Goal: Find specific page/section: Find specific page/section

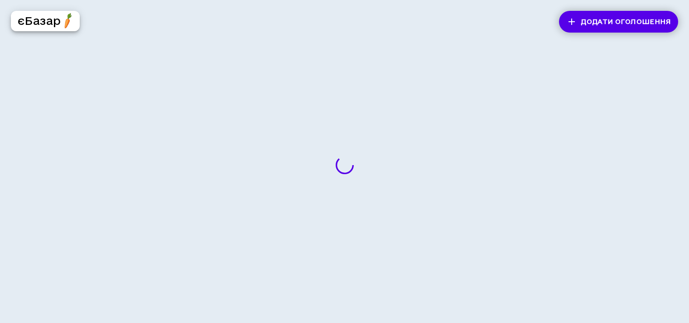
scroll to position [1, 2]
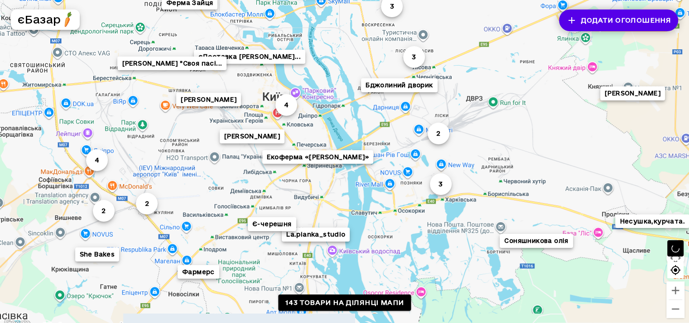
drag, startPoint x: 387, startPoint y: 136, endPoint x: 361, endPoint y: 91, distance: 52.3
click at [361, 91] on div "3 єДоставка [PERSON_NAME]... 4 З квартири поруч з T... 3 La.pianka_studio 2 [PE…" at bounding box center [344, 164] width 689 height 330
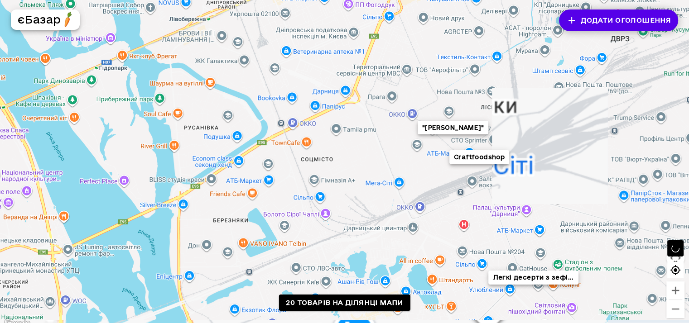
drag, startPoint x: 487, startPoint y: 120, endPoint x: 375, endPoint y: 64, distance: 124.9
click at [375, 64] on div "Craftfoodshop "Коза Дереза" Легкі десерти з зефі... Бджолиний дворик" at bounding box center [344, 164] width 689 height 330
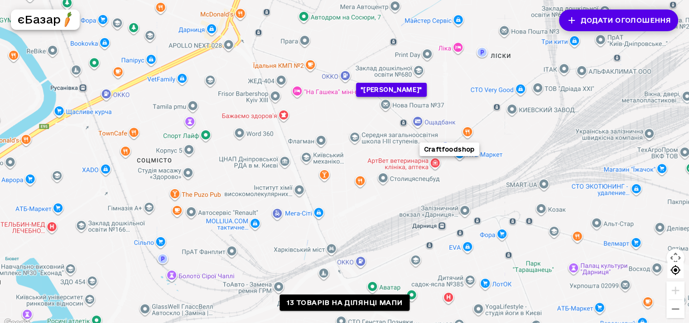
click at [384, 89] on button ""[PERSON_NAME]"" at bounding box center [390, 90] width 71 height 14
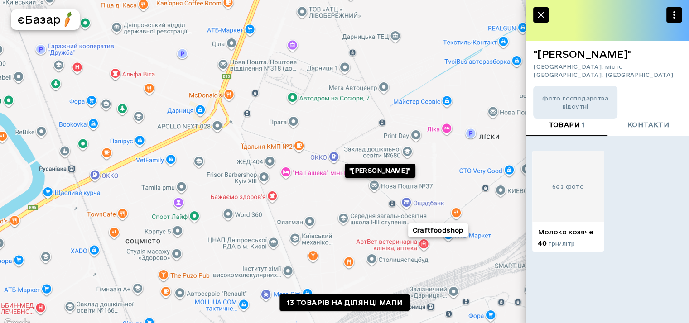
click at [440, 234] on button "Craftfoodshop" at bounding box center [437, 231] width 60 height 14
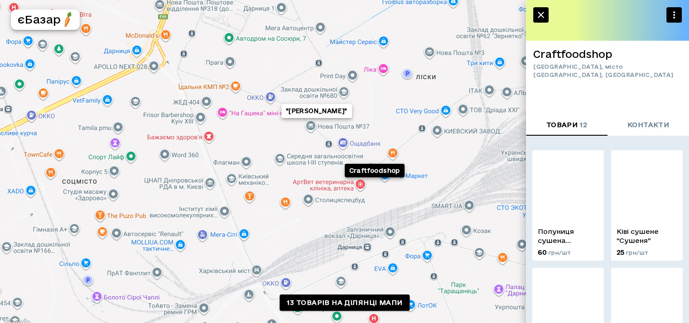
scroll to position [0, 2]
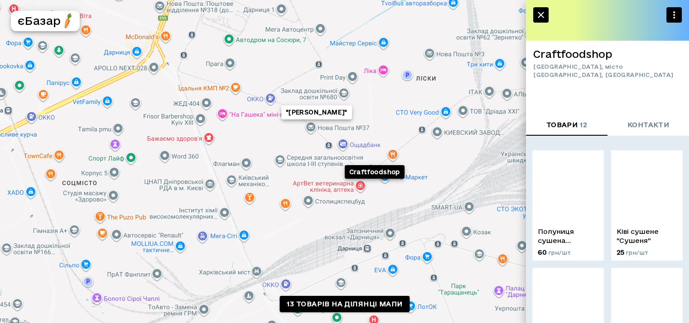
drag, startPoint x: 537, startPoint y: 18, endPoint x: 476, endPoint y: 11, distance: 61.4
click at [537, 18] on icon "button" at bounding box center [540, 15] width 11 height 11
